Goal: Entertainment & Leisure: Consume media (video, audio)

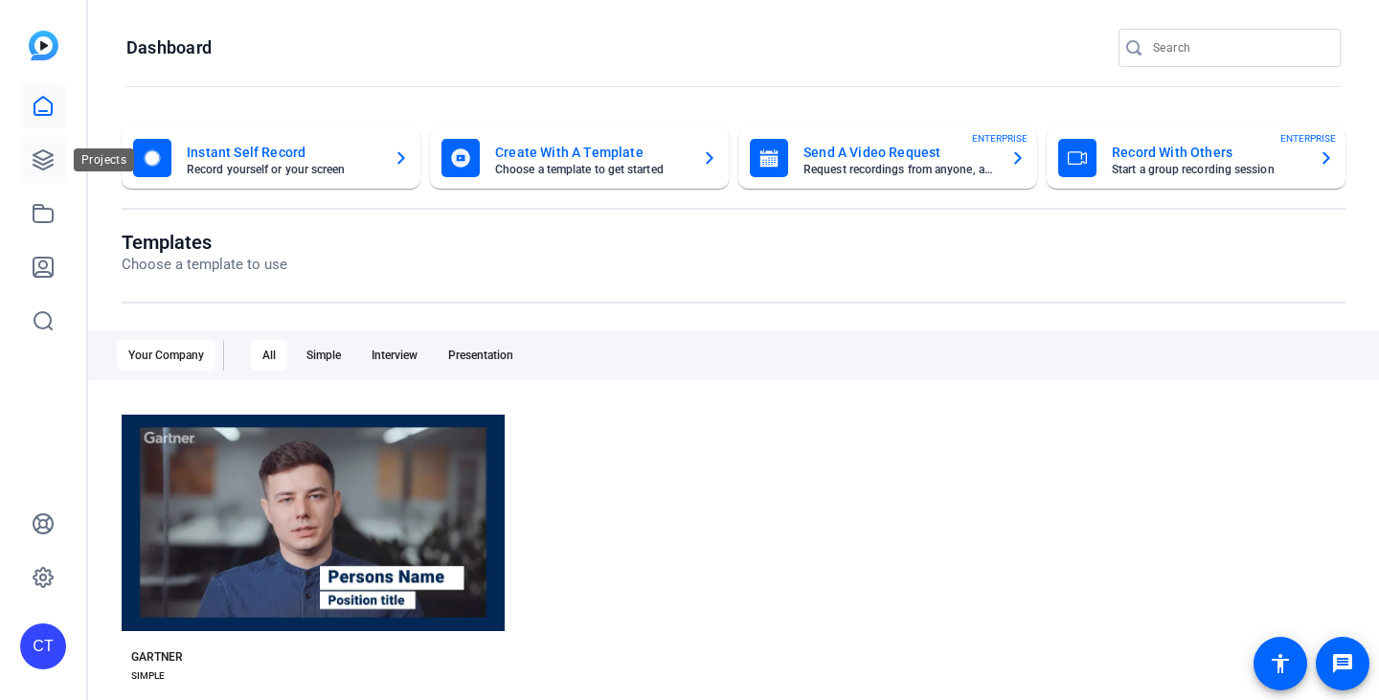
click at [46, 158] on icon at bounding box center [43, 159] width 19 height 19
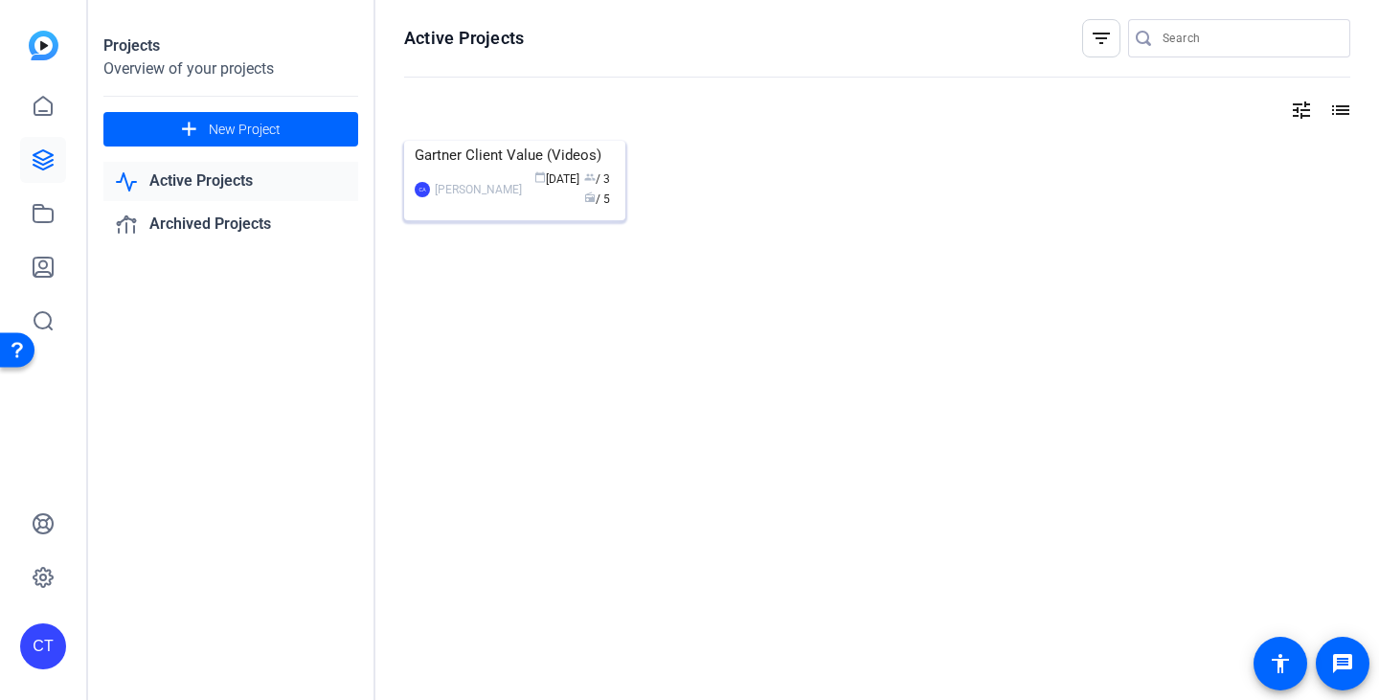
click at [555, 141] on img at bounding box center [514, 141] width 221 height 0
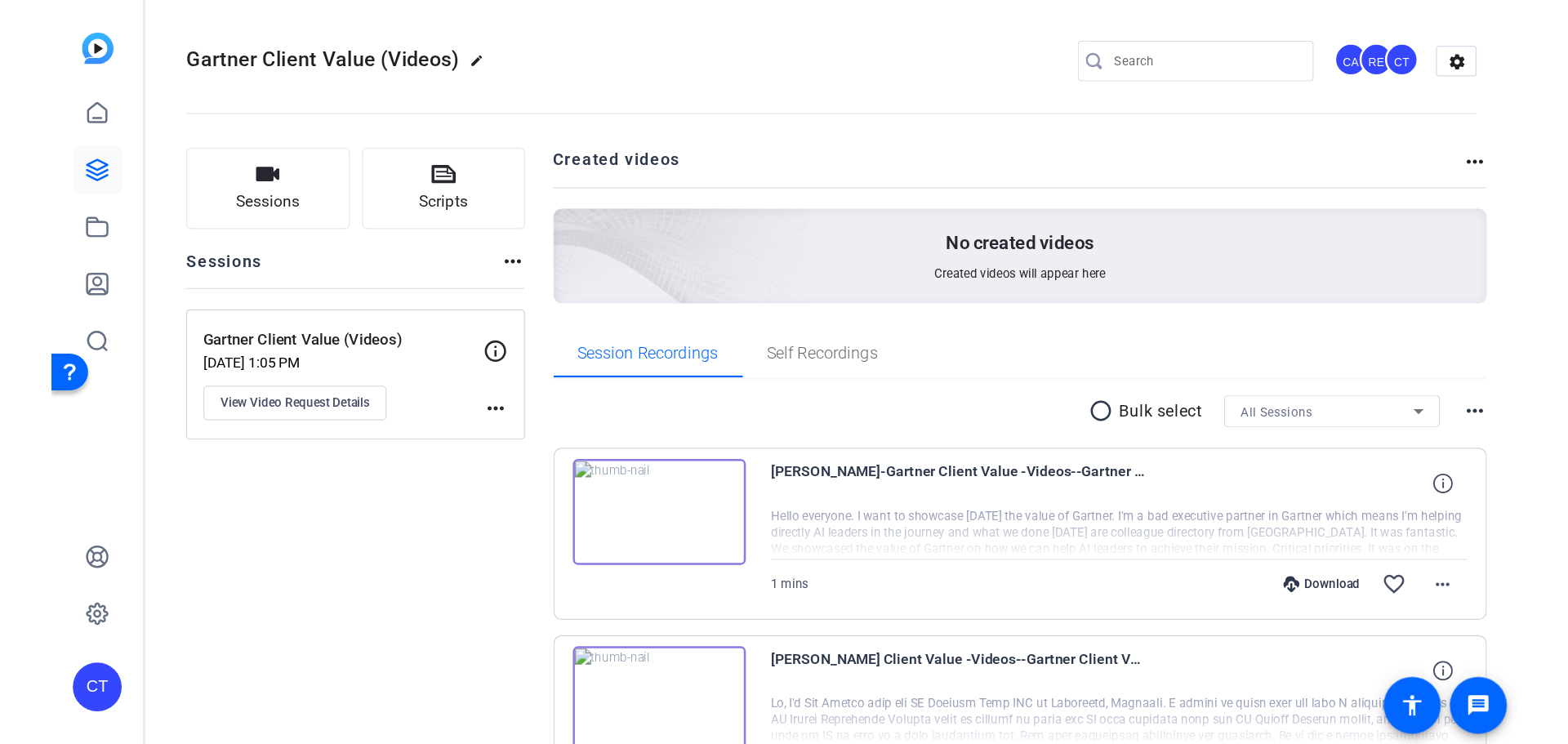
scroll to position [82, 0]
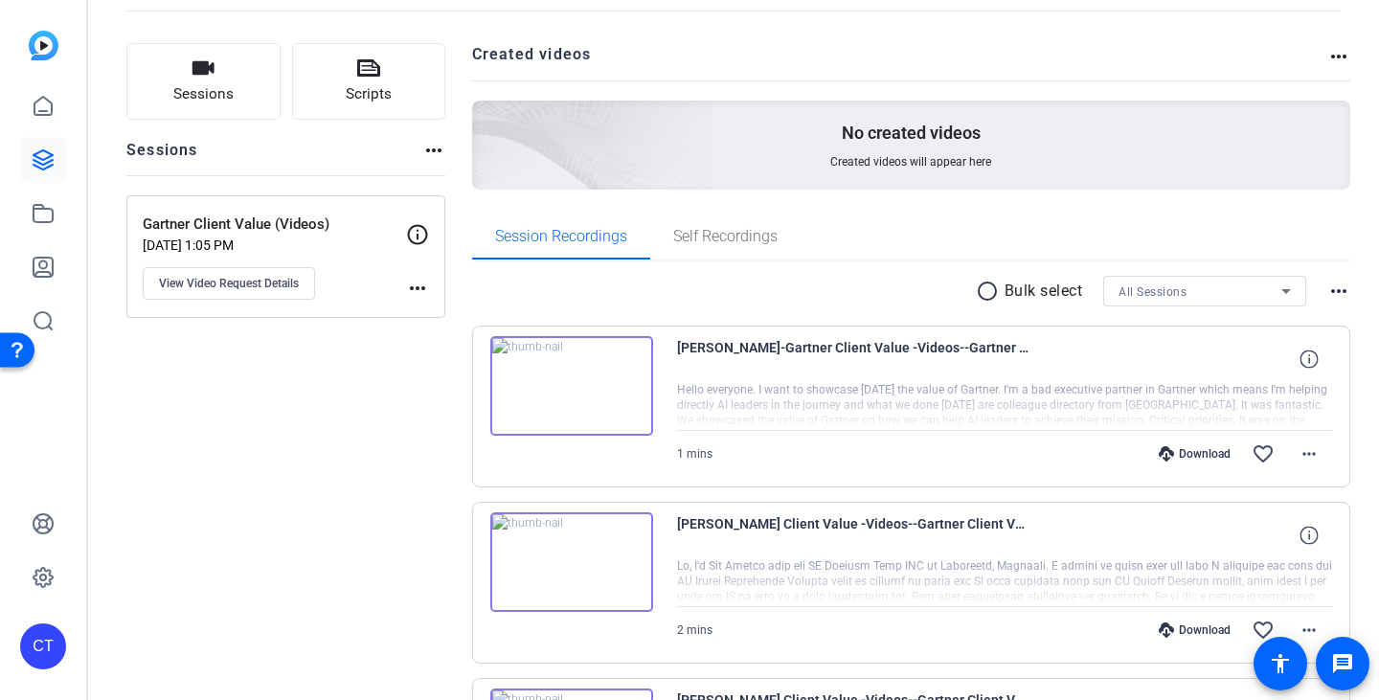
click at [609, 394] on img at bounding box center [571, 386] width 163 height 100
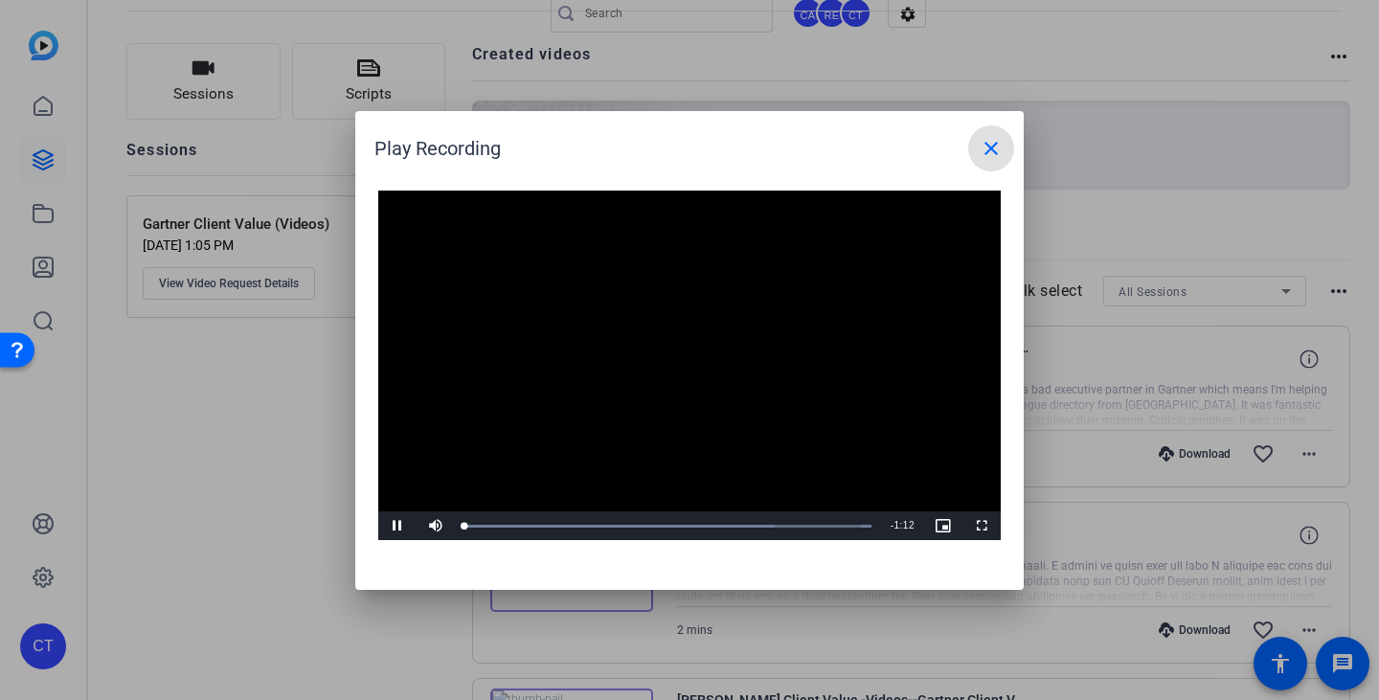
click at [668, 348] on video "Video Player" at bounding box center [689, 366] width 622 height 350
click at [394, 526] on span "Video Player" at bounding box center [397, 526] width 38 height 0
click at [989, 148] on mat-icon "close" at bounding box center [990, 148] width 23 height 23
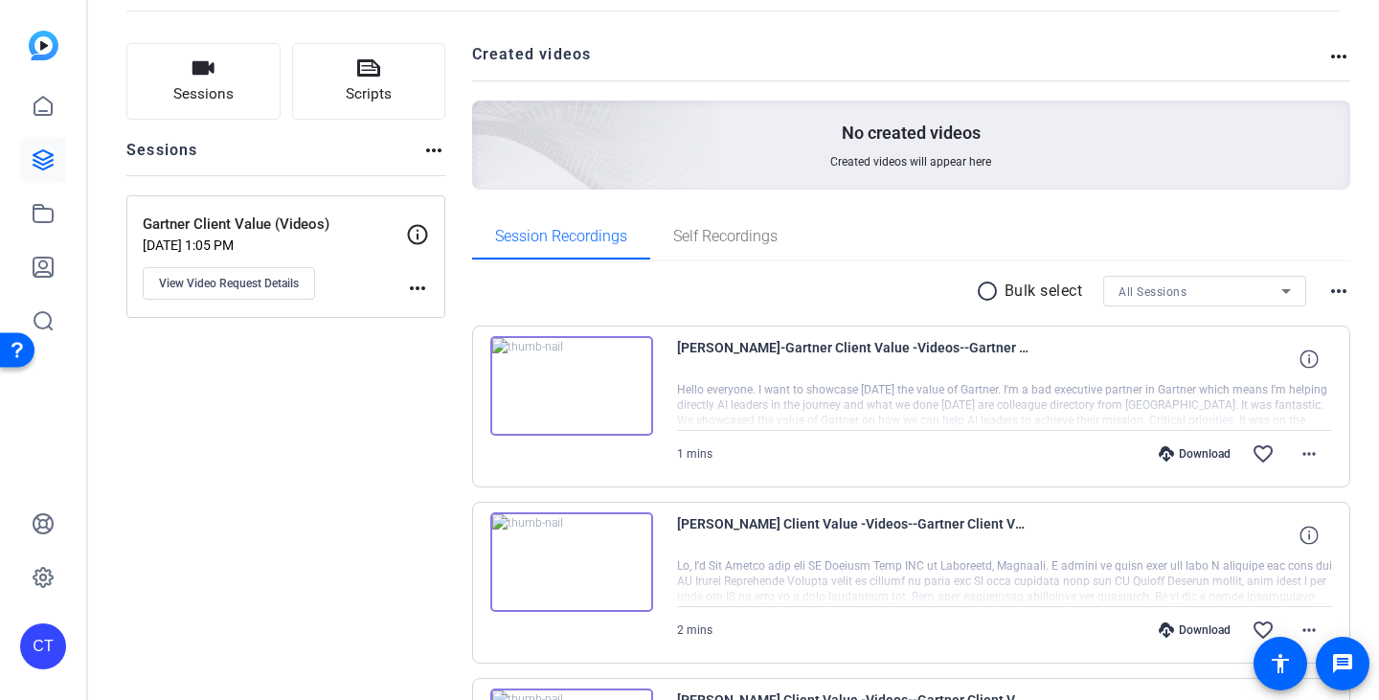
click at [1256, 403] on div at bounding box center [1005, 406] width 656 height 48
